Goal: Register for event/course

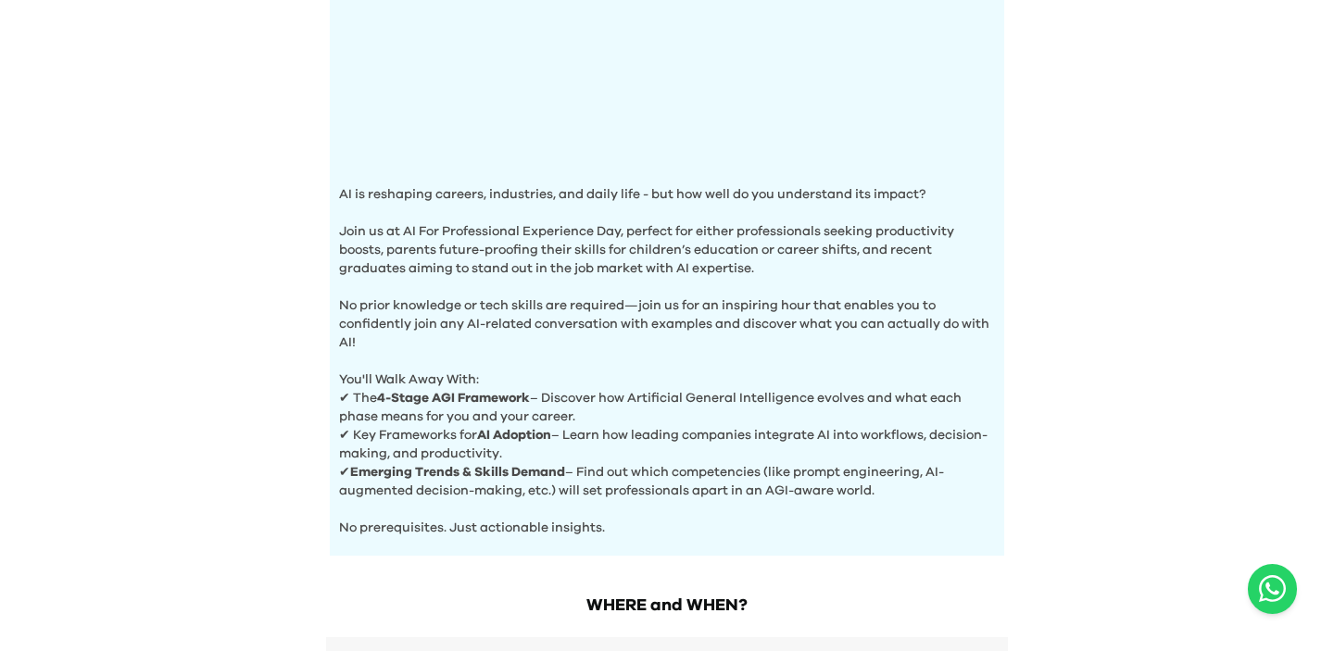
scroll to position [775, 0]
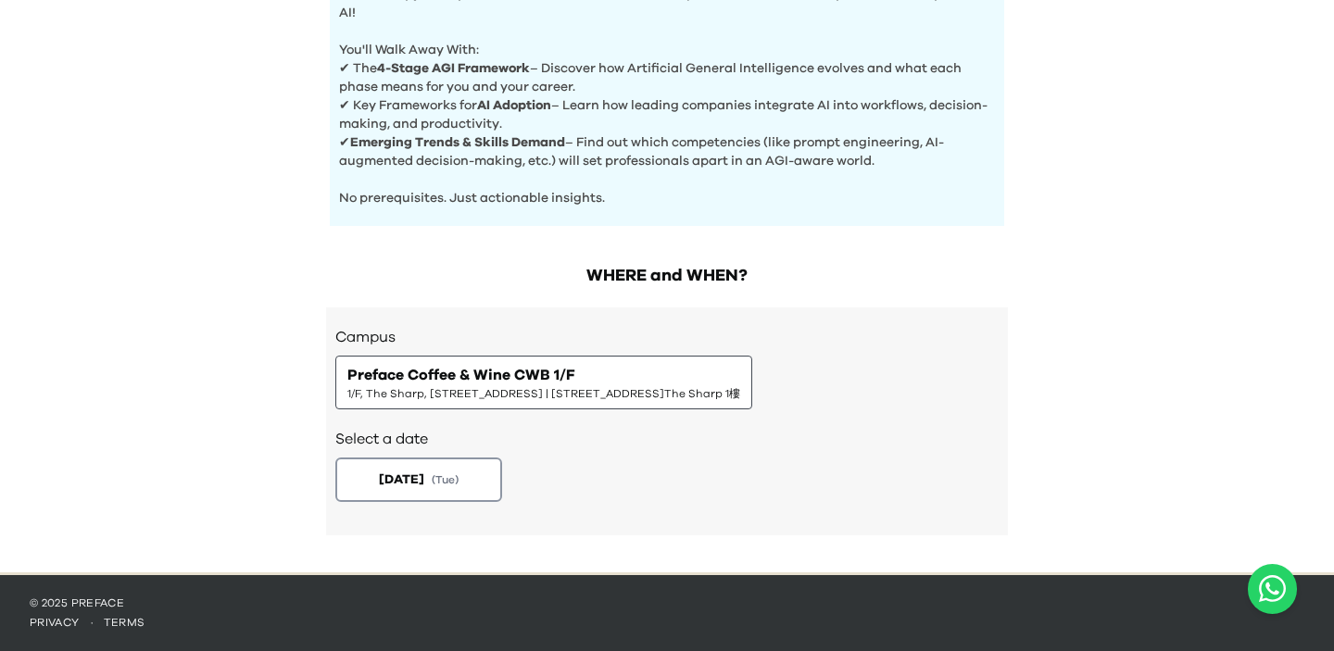
click at [542, 352] on div "Campus Preface Coffee & Wine CWB 1/F 1/F, [STREET_ADDRESS]The Sharp 1樓" at bounding box center [666, 367] width 663 height 83
click at [426, 498] on button "[DATE] ( Tue )" at bounding box center [419, 480] width 175 height 46
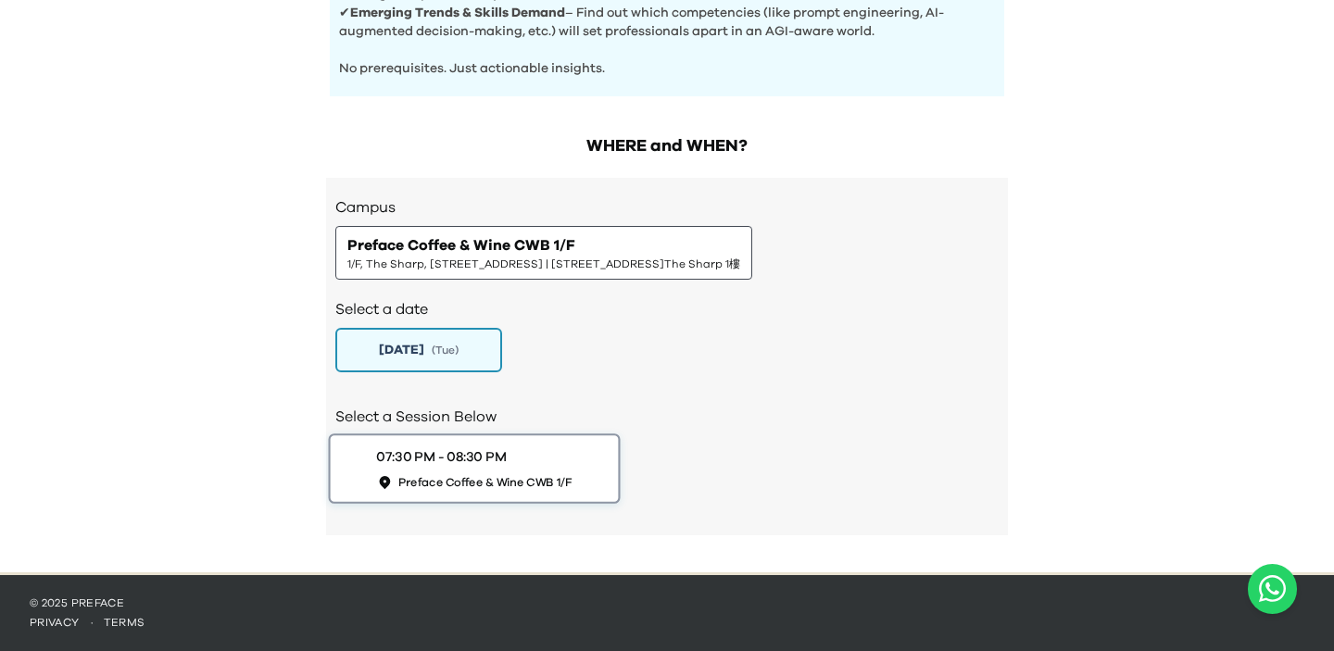
click at [463, 474] on span "Preface Coffee & Wine CWB 1/F" at bounding box center [485, 482] width 174 height 16
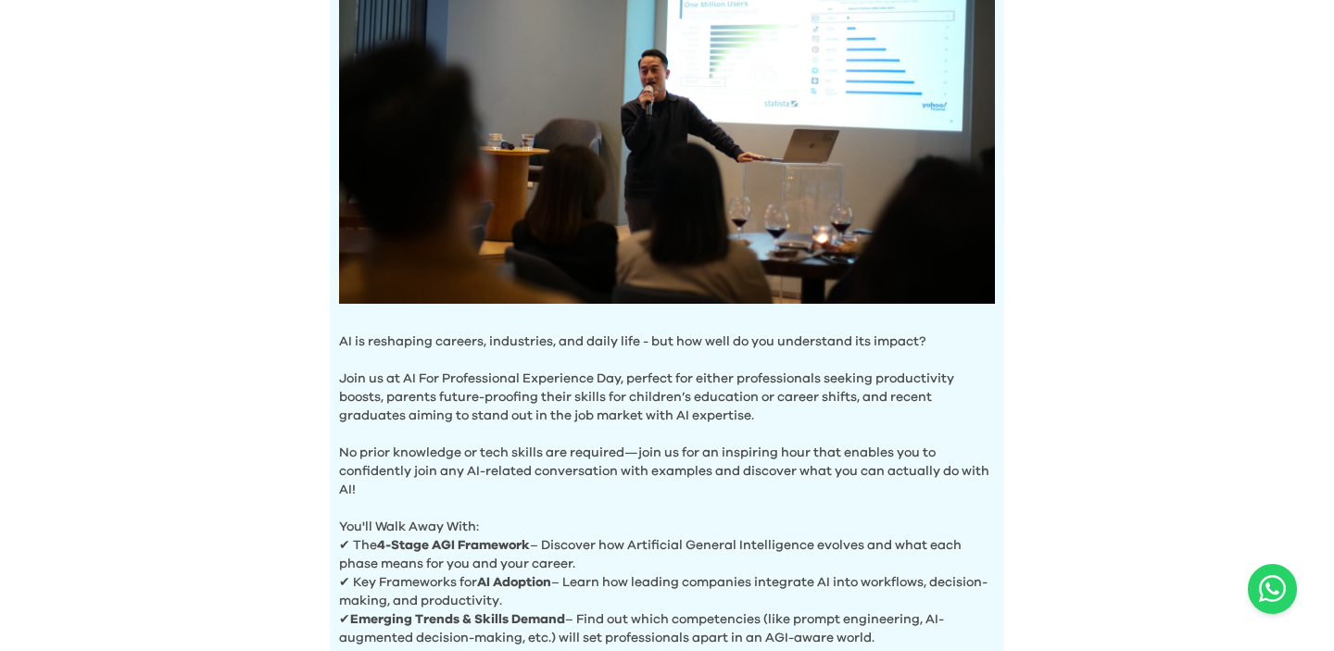
scroll to position [0, 0]
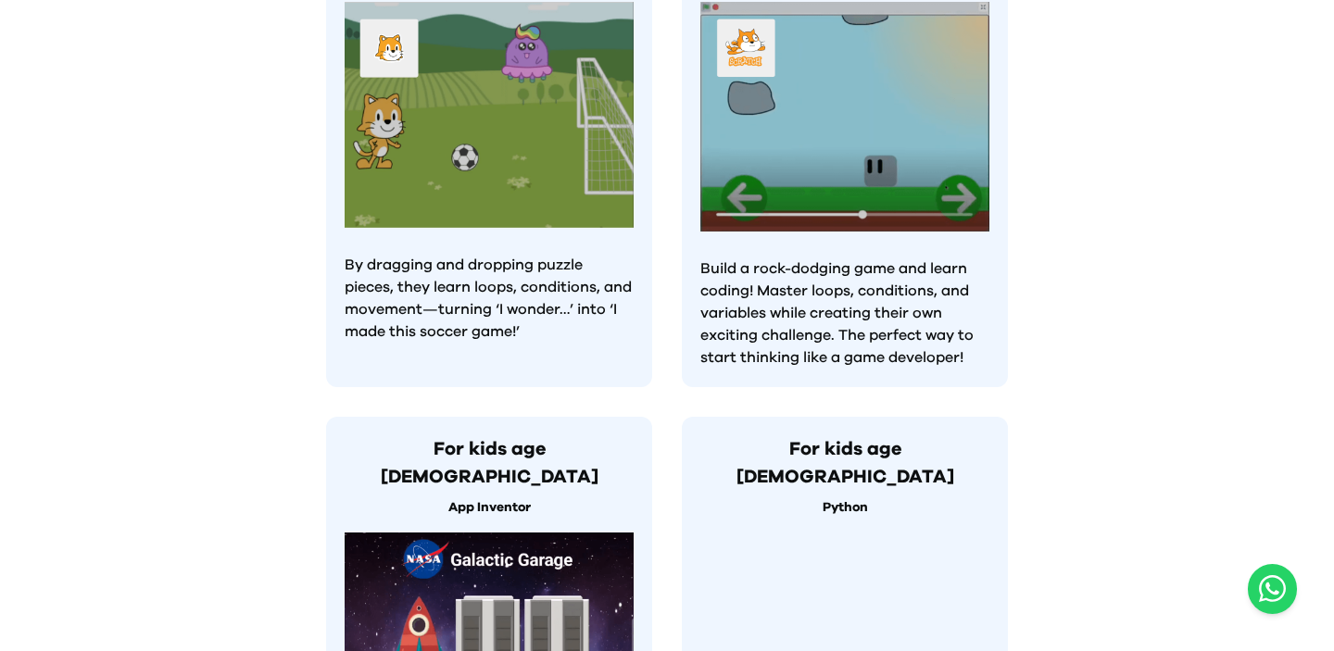
scroll to position [1791, 0]
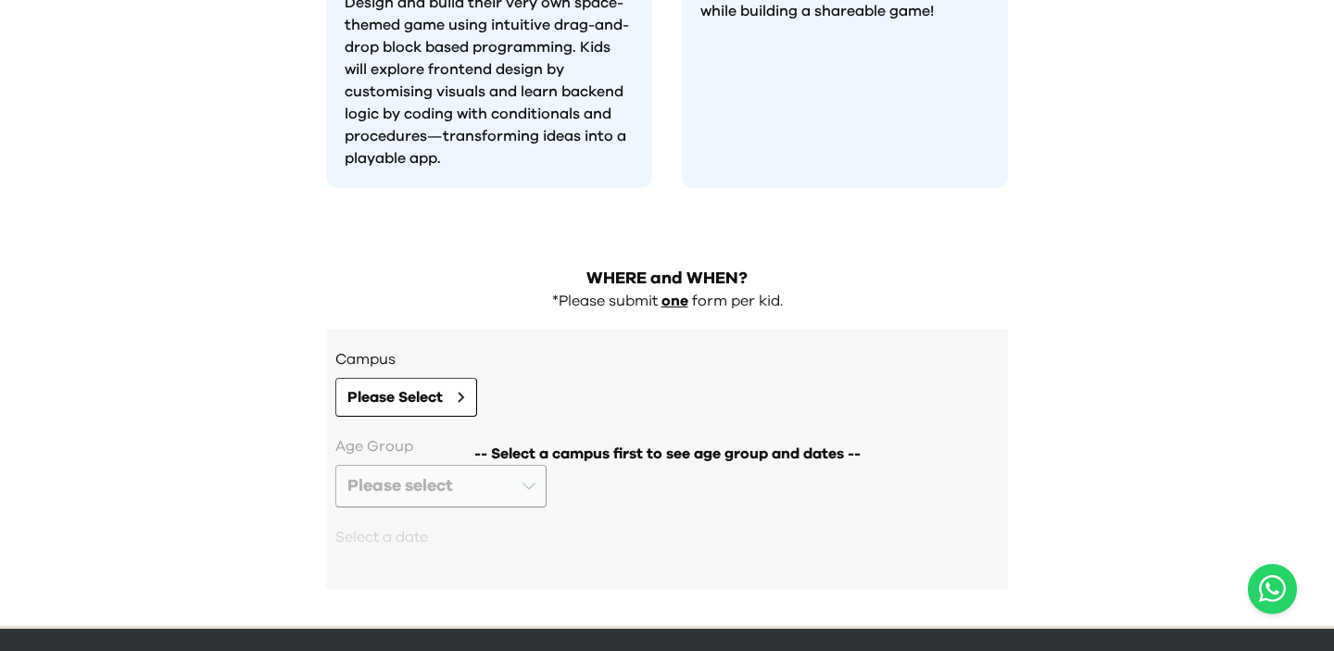
click at [402, 348] on h3 "Campus" at bounding box center [666, 359] width 663 height 22
click at [417, 386] on span "Please Select" at bounding box center [394, 397] width 95 height 22
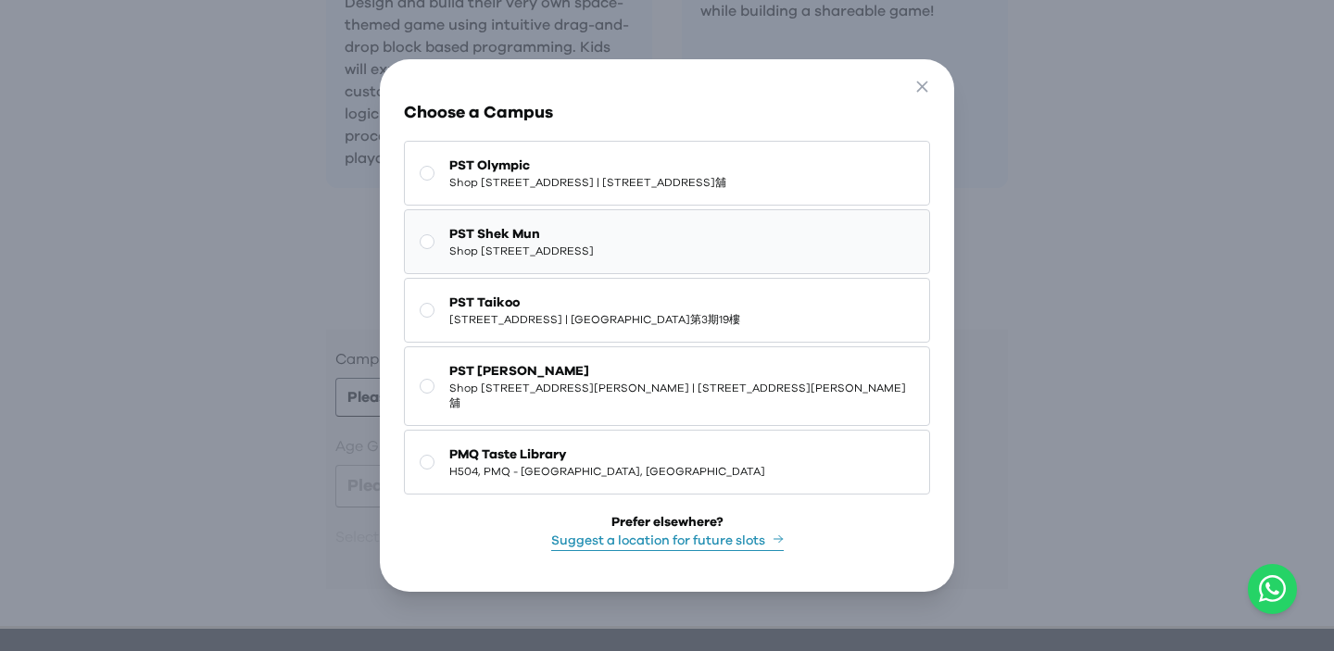
click at [586, 244] on span "PST Shek Mun" at bounding box center [521, 234] width 145 height 19
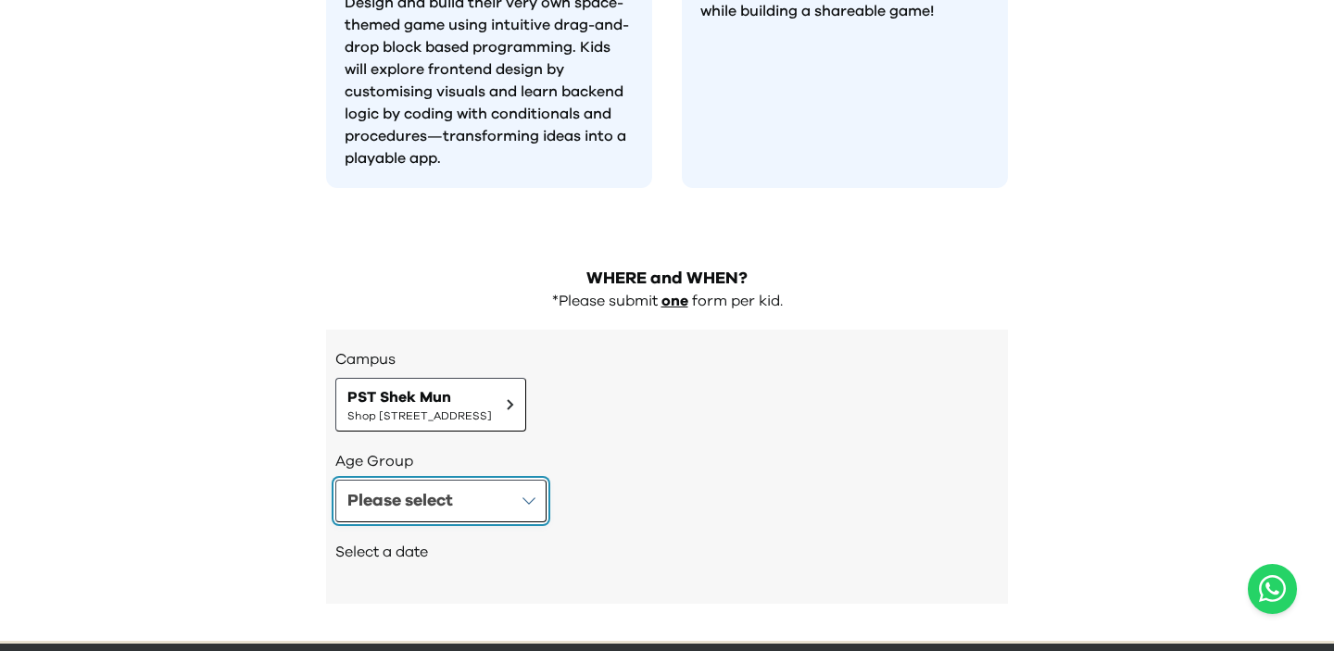
click at [492, 480] on button "Please select" at bounding box center [440, 501] width 211 height 43
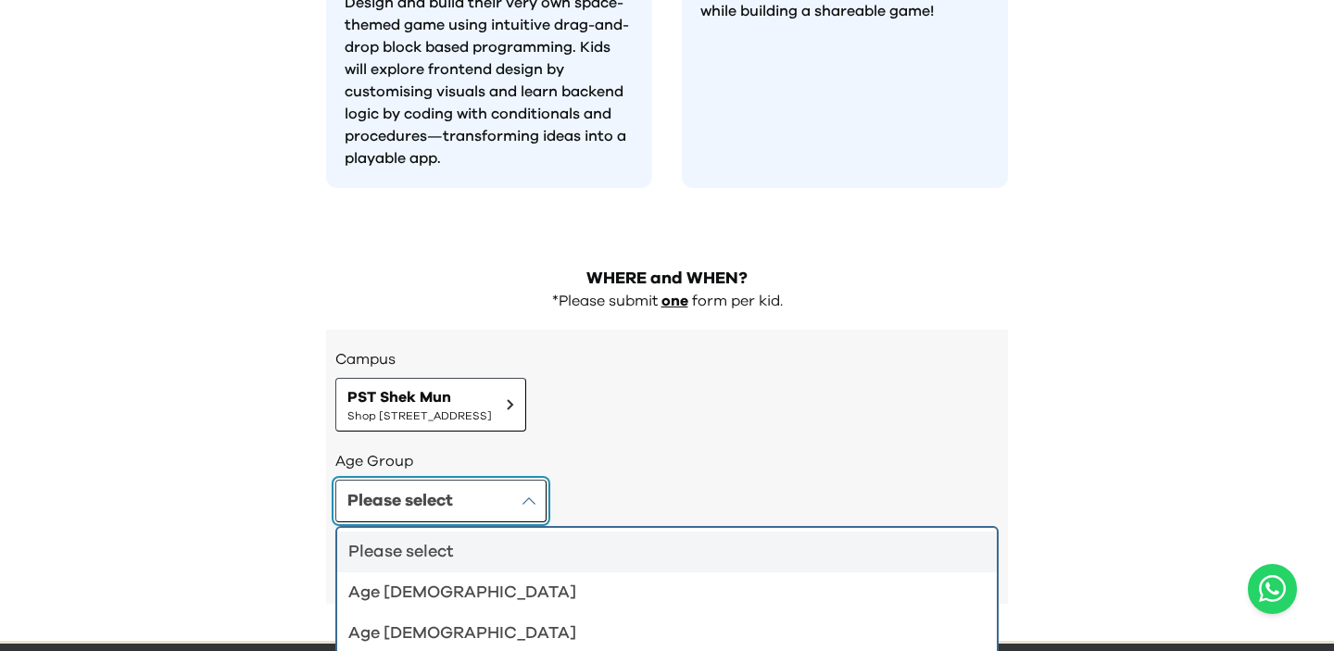
click at [492, 480] on button "Please select" at bounding box center [440, 501] width 211 height 43
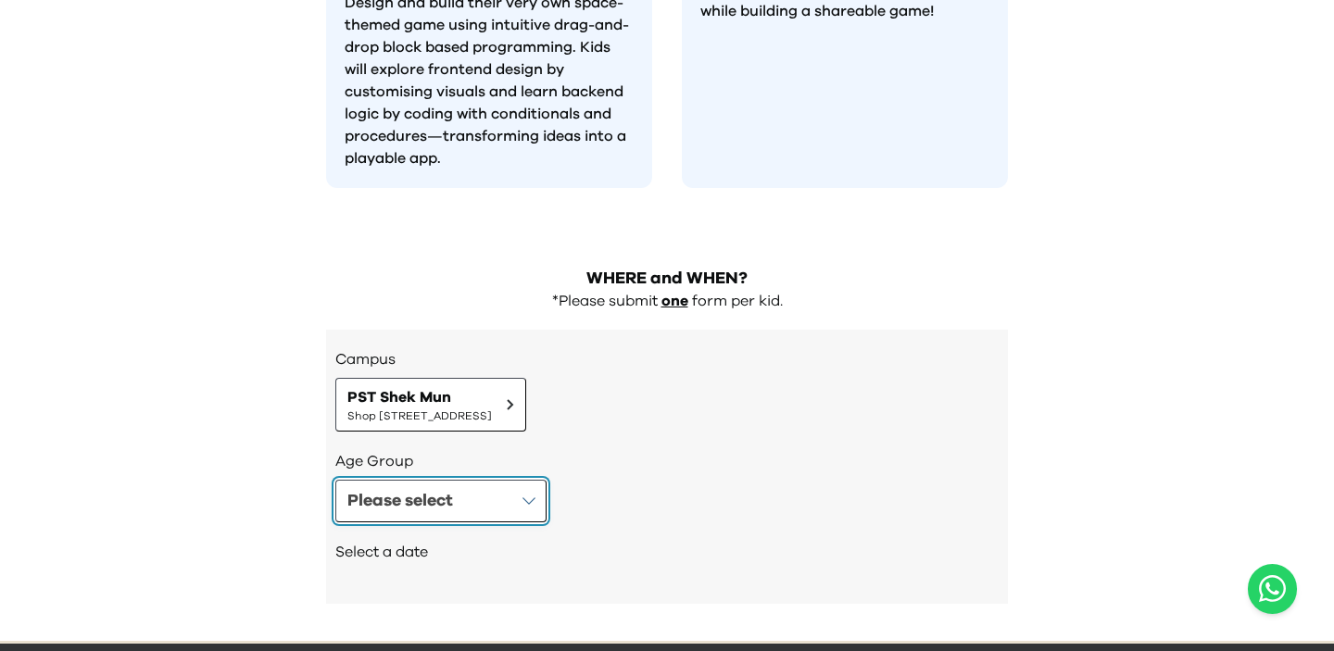
click at [492, 480] on button "Please select" at bounding box center [440, 501] width 211 height 43
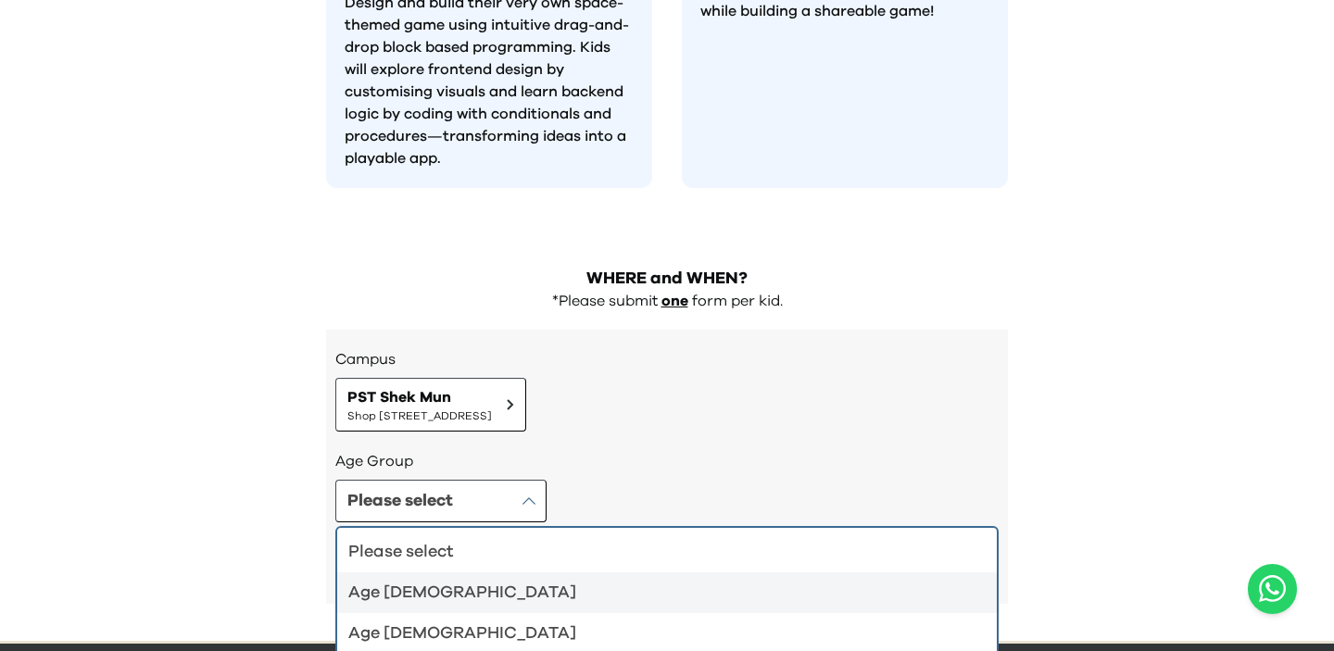
scroll to position [1806, 0]
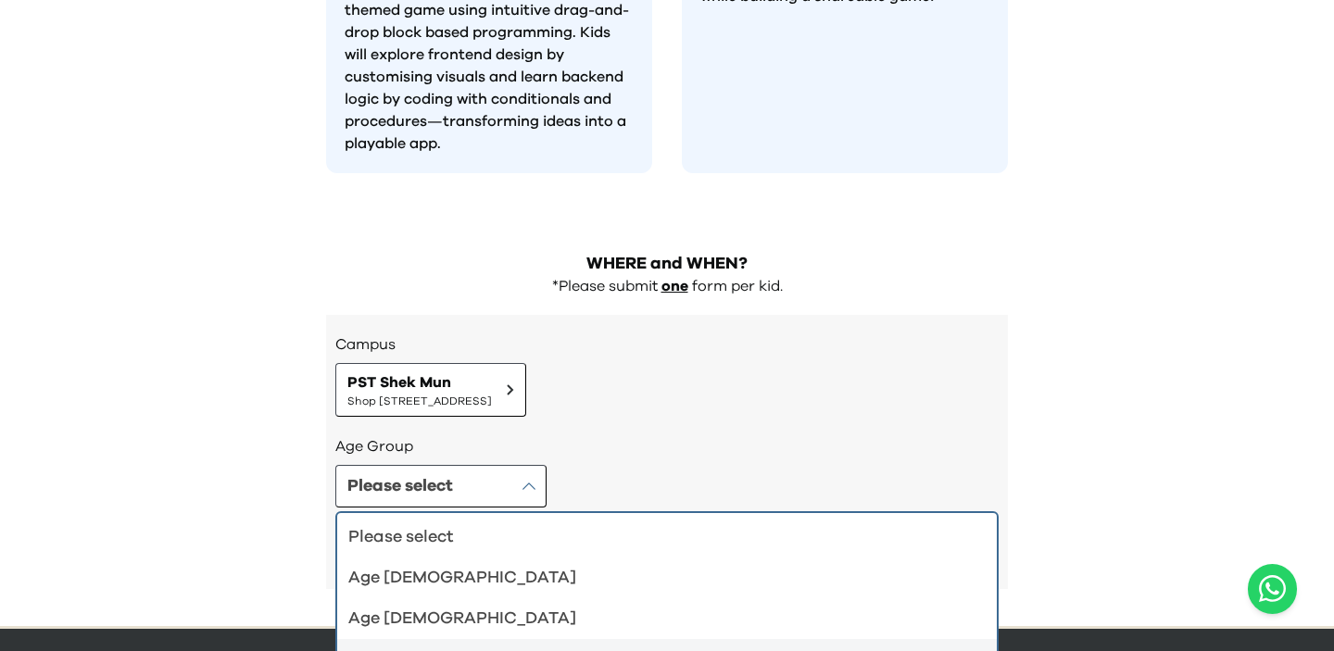
click at [449, 639] on li "Age 8-9" at bounding box center [667, 659] width 660 height 41
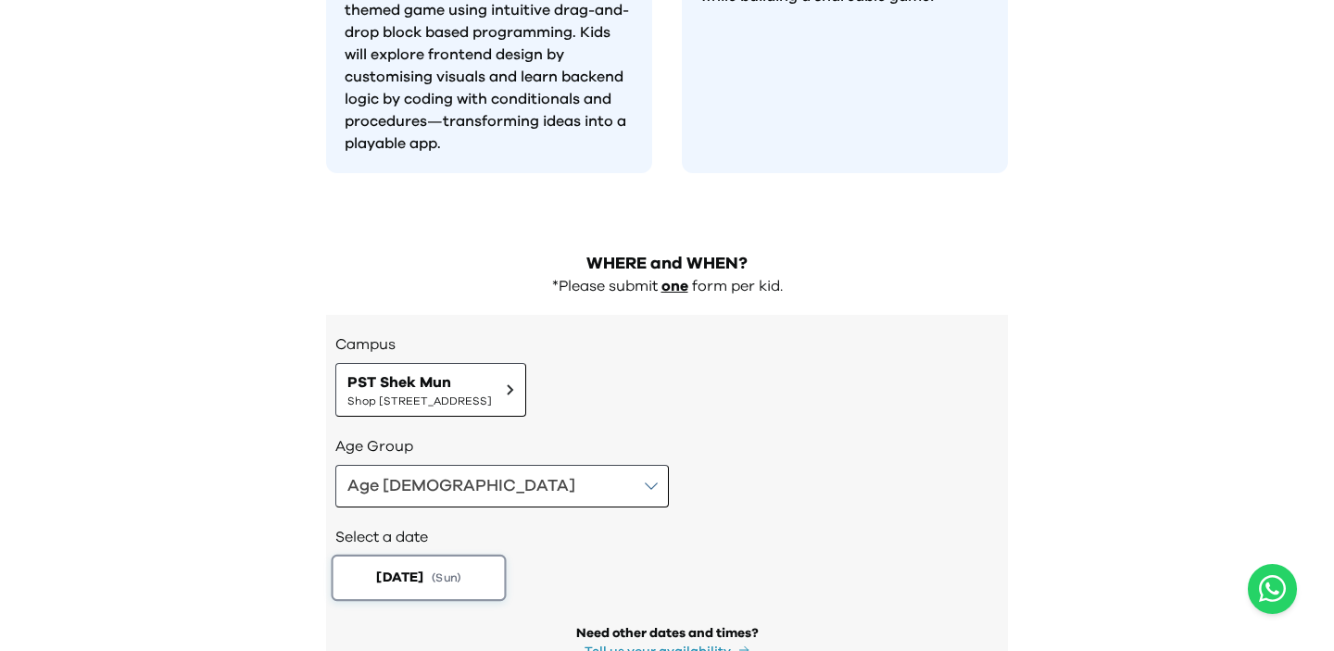
click at [444, 555] on button "2025-08-17 ( Sun )" at bounding box center [419, 578] width 175 height 46
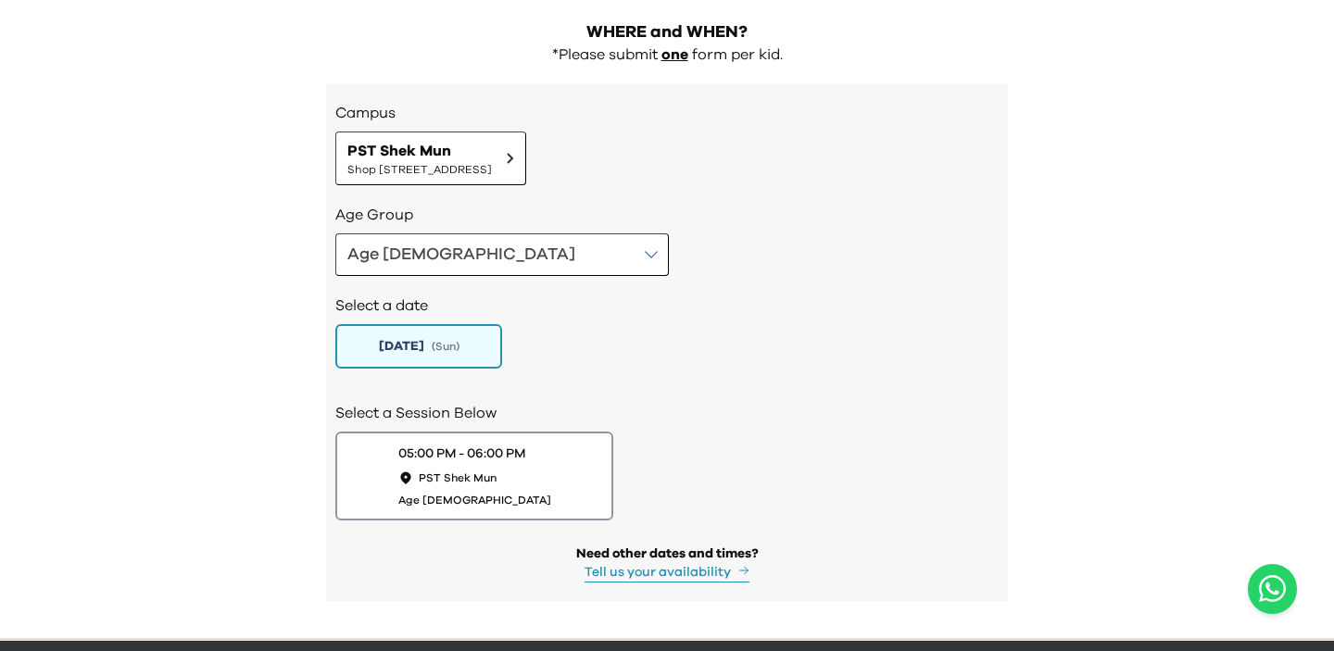
scroll to position [2040, 0]
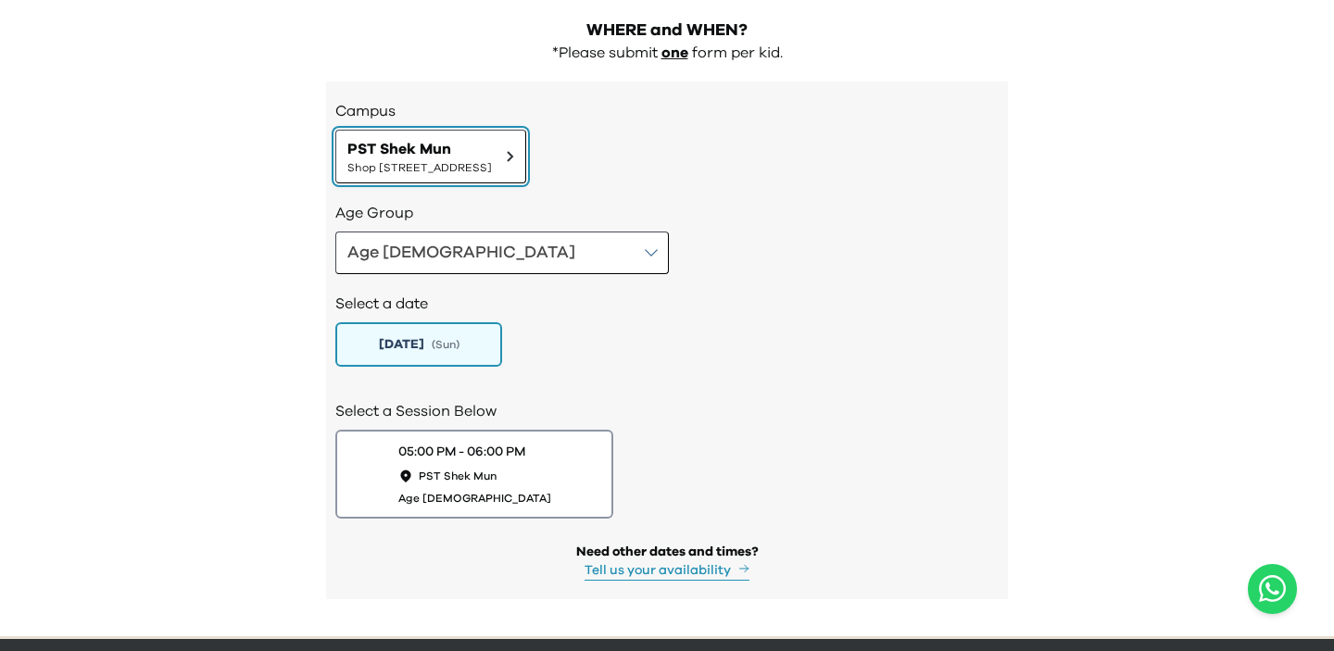
click at [492, 138] on span "PST Shek Mun" at bounding box center [419, 149] width 145 height 22
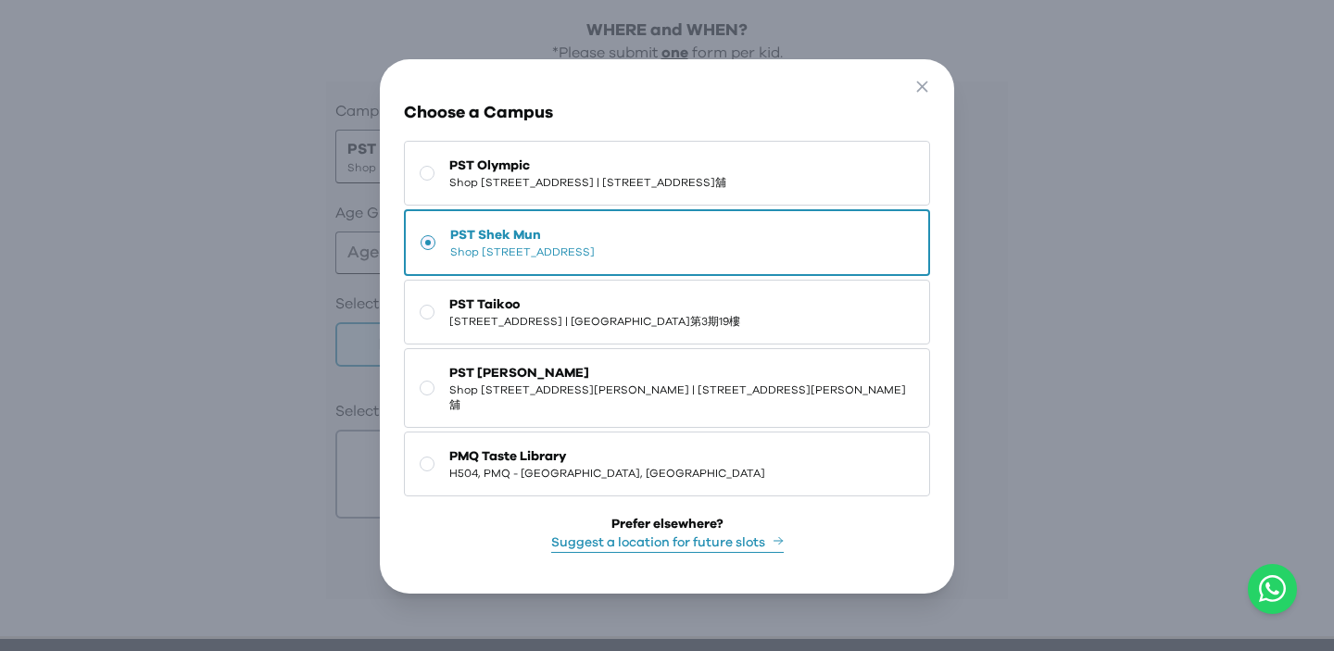
click at [280, 356] on div "Go Back Close Choose a Campus PST Olympic Shop 118-119, 1/F, Olympian City 1, 1…" at bounding box center [667, 326] width 1334 height 653
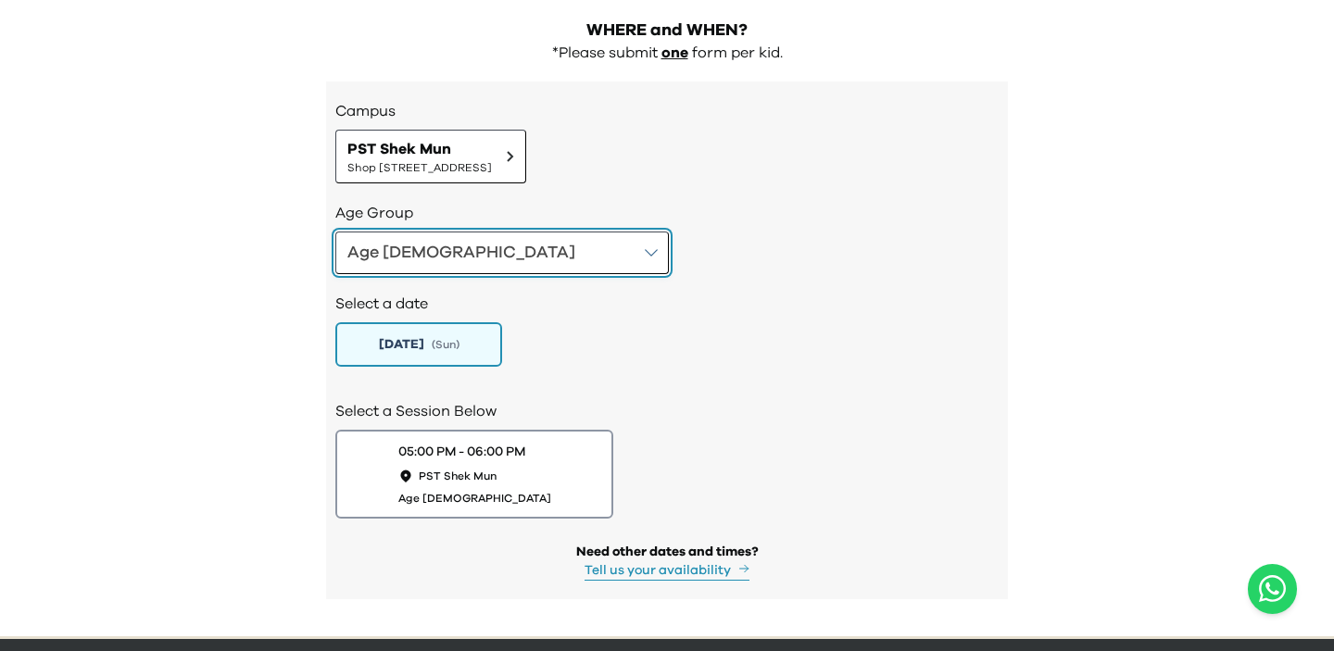
click at [461, 232] on button "Age 8-9" at bounding box center [502, 253] width 334 height 43
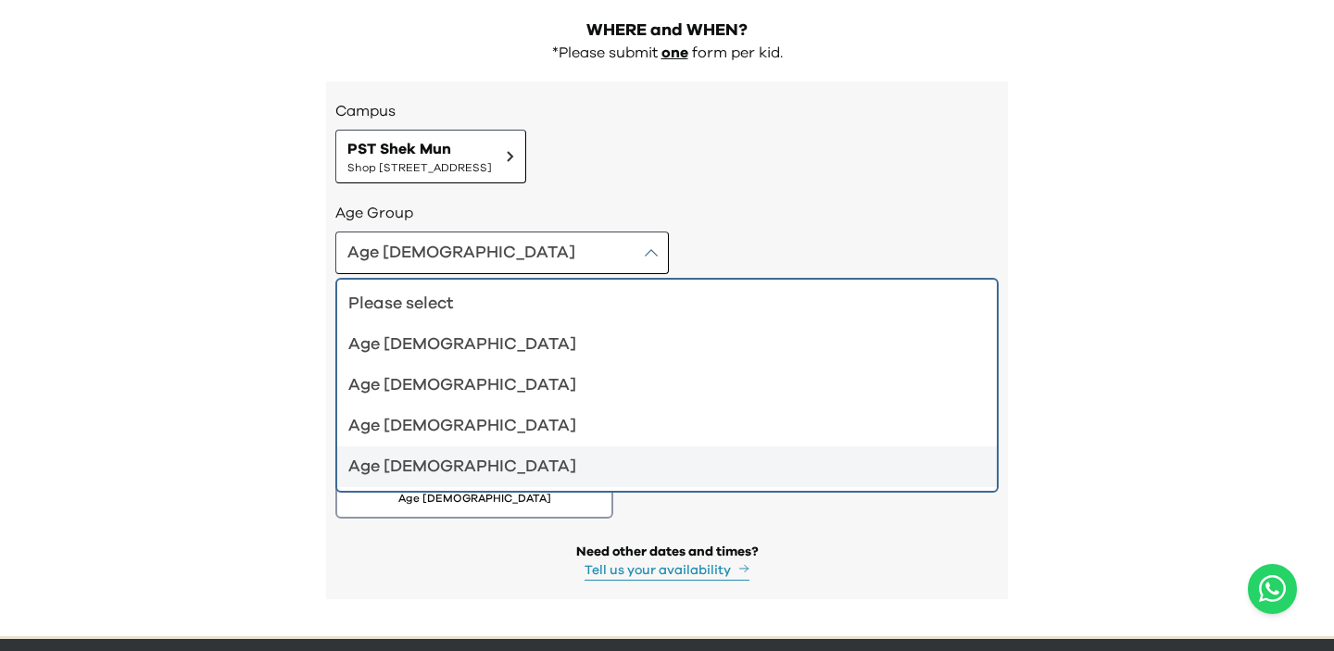
click at [486, 454] on div "Age 10-12" at bounding box center [655, 467] width 615 height 26
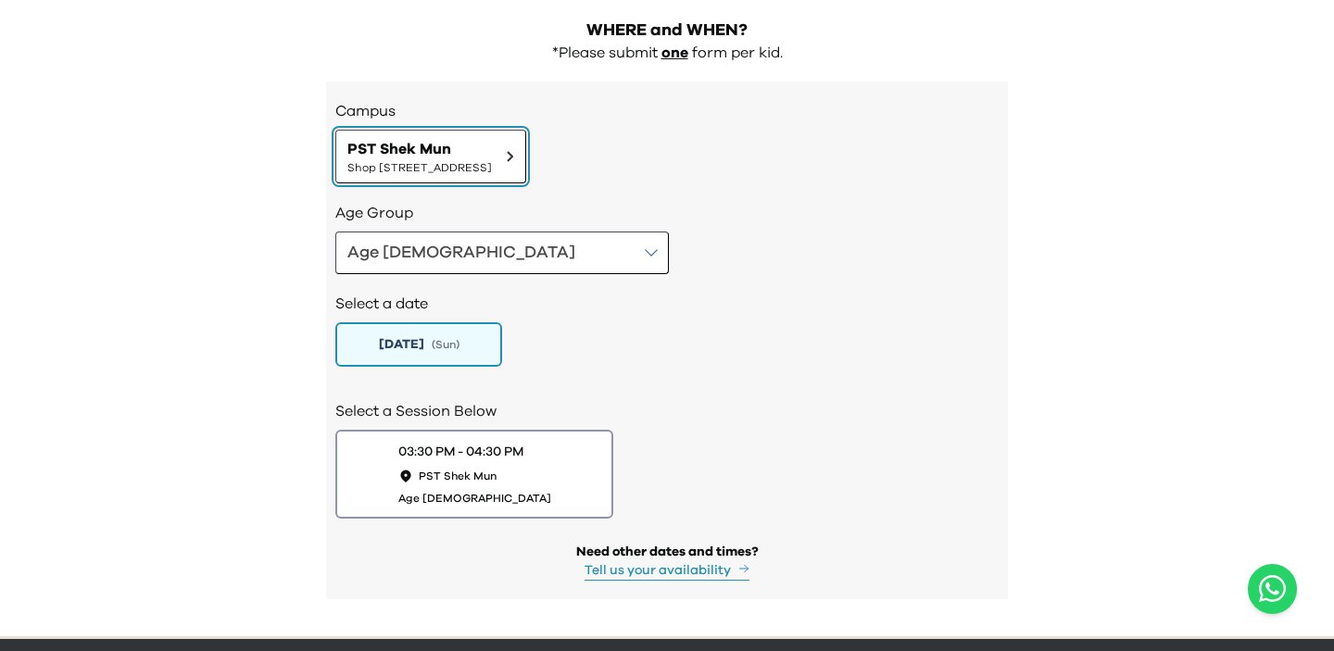
click at [526, 130] on button "PST Shek Mun Shop 227, 2/F, Kings Wing Plaza 1, No.3 On Kwan Street, Shek Mun |…" at bounding box center [430, 157] width 191 height 54
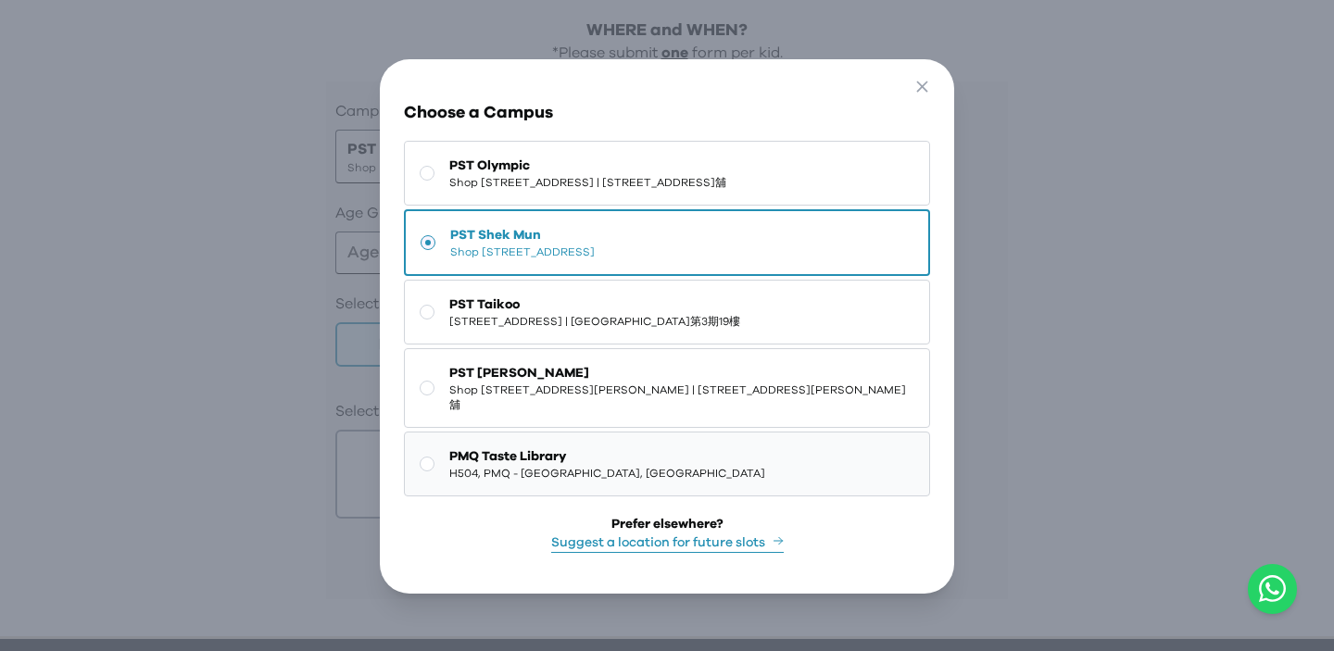
click at [645, 497] on button "PMQ Taste Library H504, PMQ - Hollywood, Central" at bounding box center [666, 464] width 525 height 65
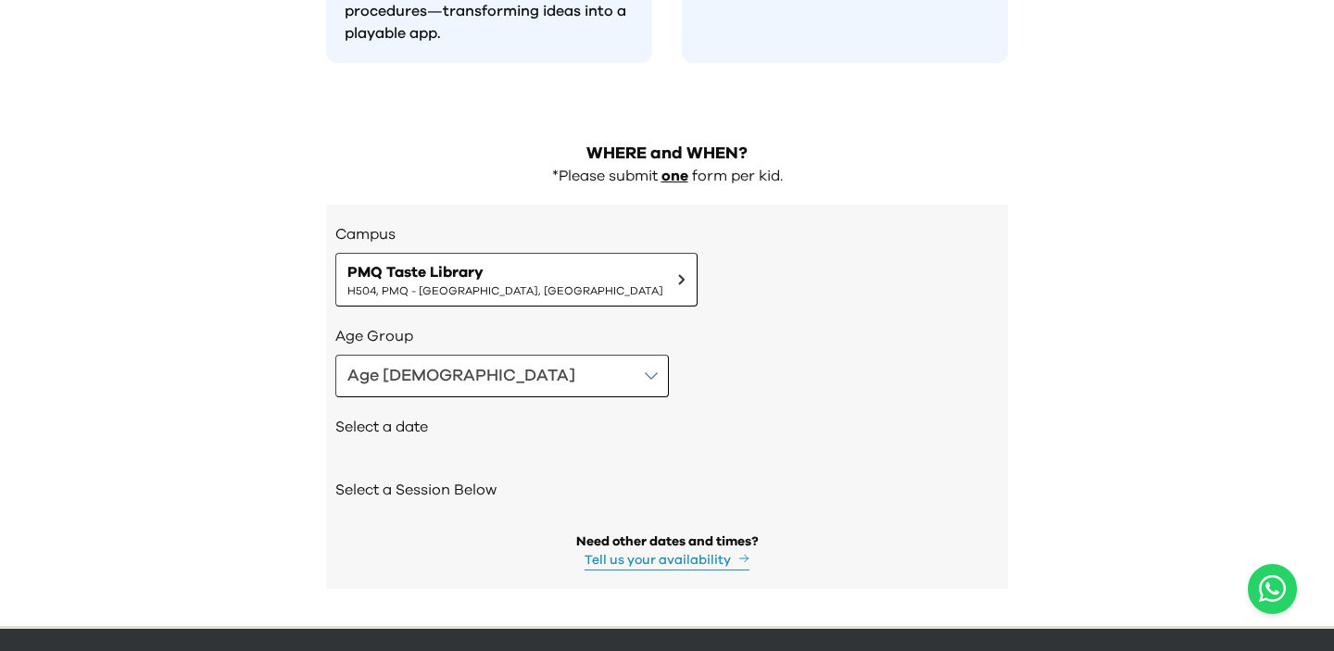
click at [499, 461] on div "Select a Session Below" at bounding box center [666, 492] width 663 height 63
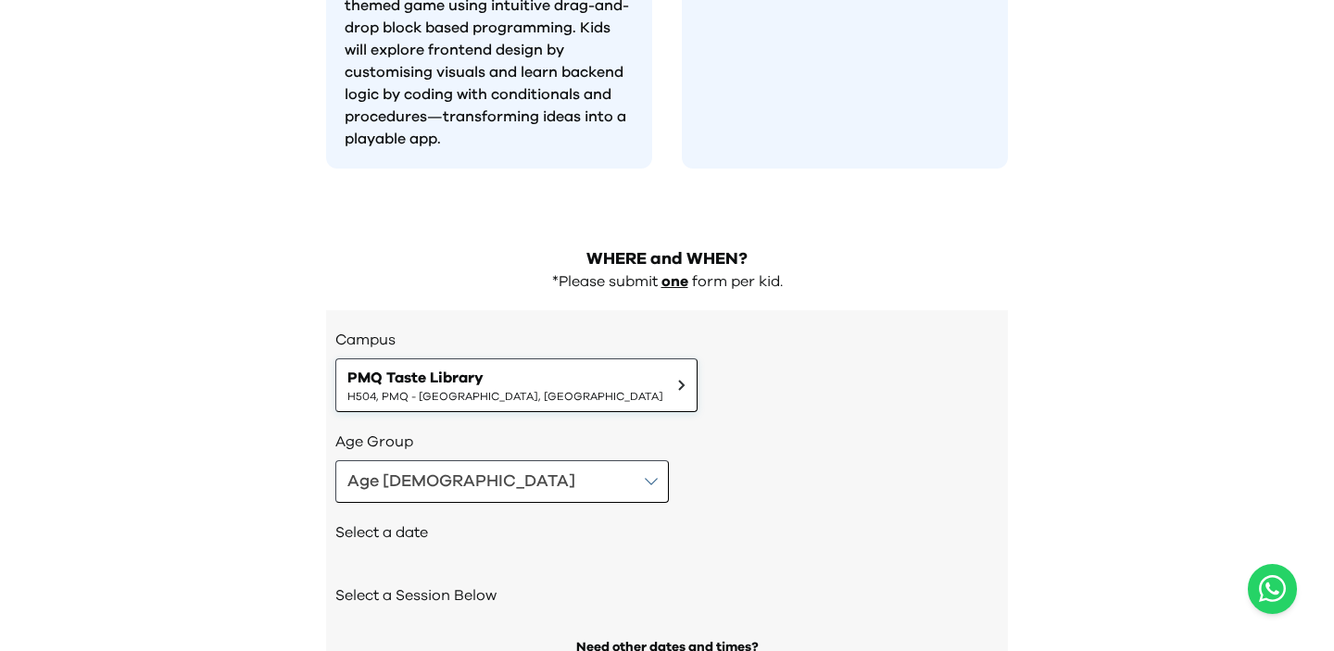
scroll to position [1815, 0]
